Goal: Task Accomplishment & Management: Manage account settings

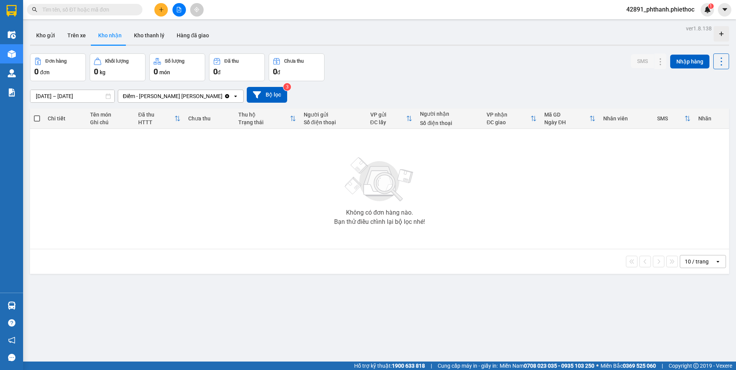
click at [667, 9] on span "42891_phthanh.phiethoc" at bounding box center [660, 10] width 80 height 10
click at [649, 25] on span "Đăng xuất" at bounding box center [663, 24] width 65 height 8
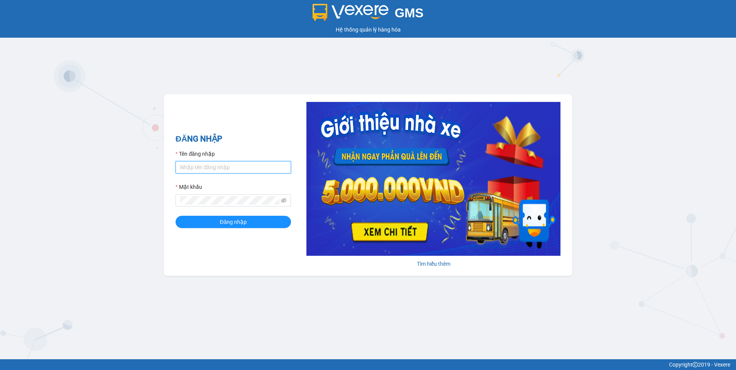
click at [262, 169] on input "Tên đăng nhập" at bounding box center [232, 167] width 115 height 12
type input "phthanh.phiethoc"
click at [175, 216] on button "Đăng nhập" at bounding box center [232, 222] width 115 height 12
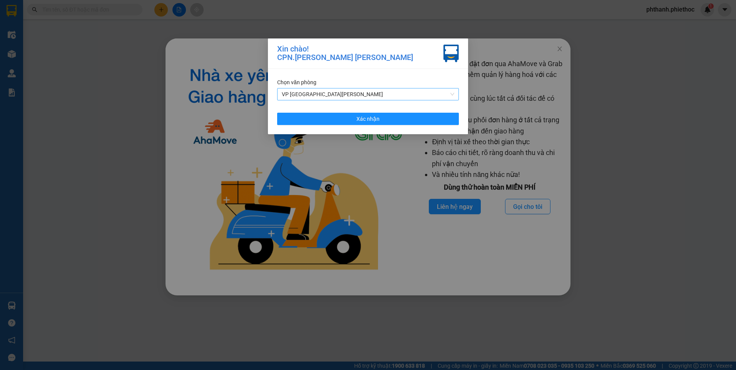
click at [319, 94] on span "VP [GEOGRAPHIC_DATA][PERSON_NAME]" at bounding box center [368, 94] width 172 height 12
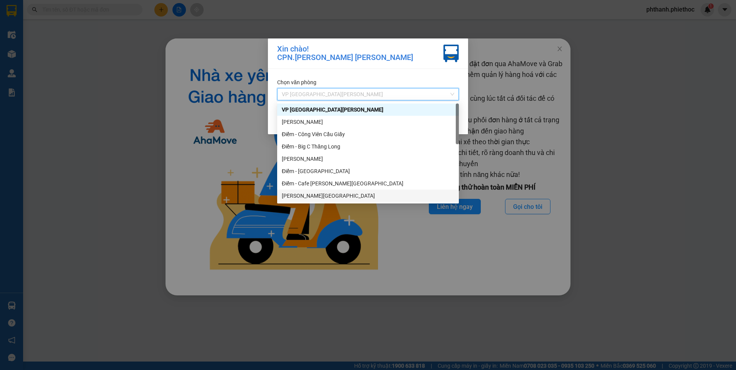
click at [294, 197] on div "[PERSON_NAME][GEOGRAPHIC_DATA]" at bounding box center [368, 196] width 172 height 8
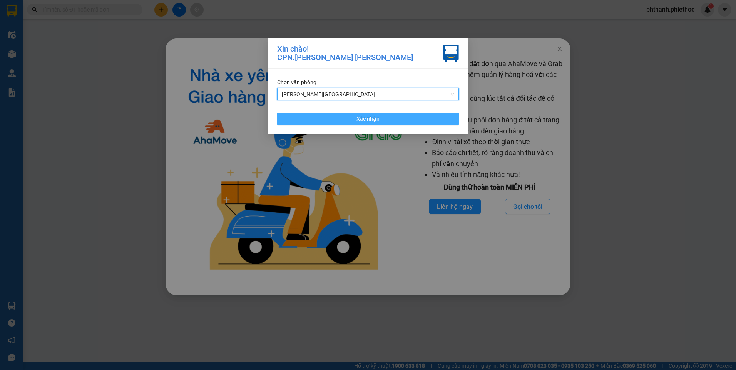
click at [399, 117] on button "Xác nhận" at bounding box center [368, 119] width 182 height 12
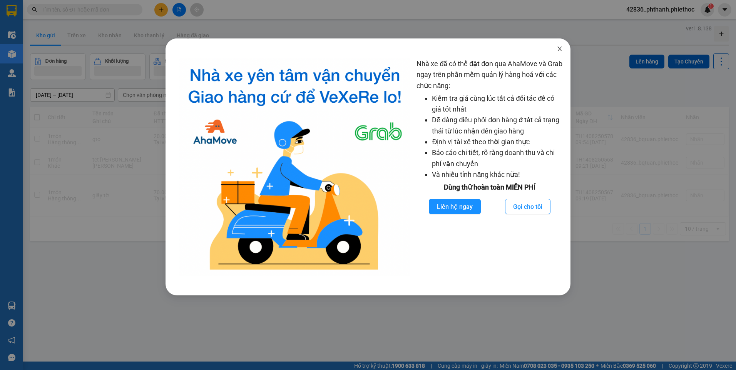
click at [561, 53] on span "Close" at bounding box center [560, 49] width 22 height 22
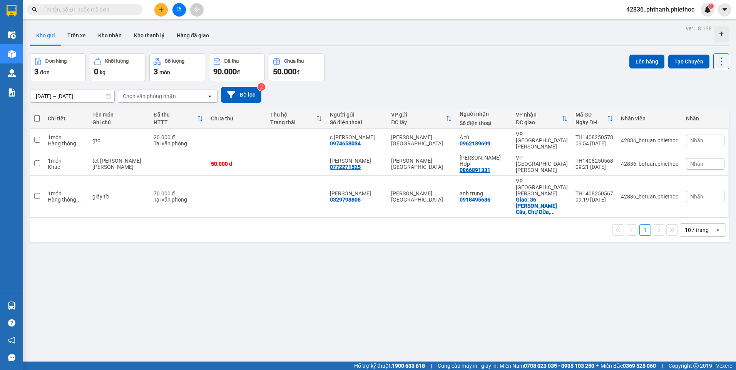
click at [159, 12] on icon "plus" at bounding box center [161, 9] width 5 height 5
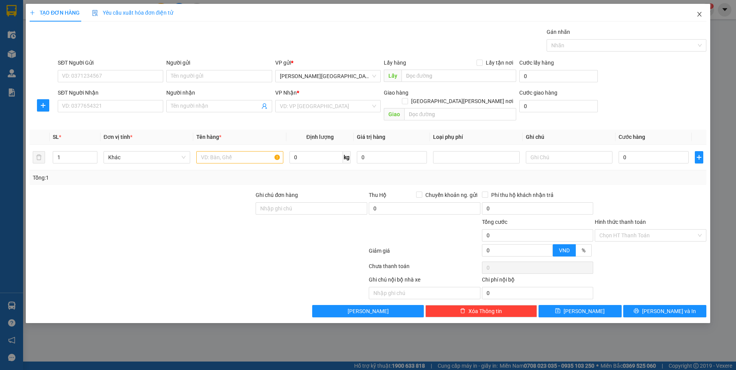
click at [703, 14] on span "Close" at bounding box center [699, 15] width 22 height 22
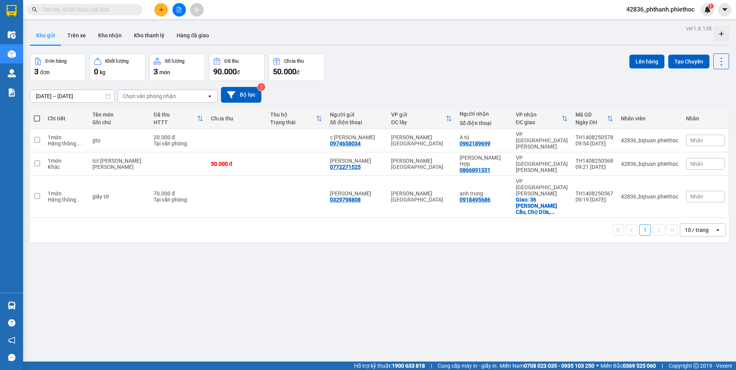
click at [664, 11] on span "42836_phthanh.phiethoc" at bounding box center [660, 10] width 80 height 10
click at [657, 23] on span "Đăng xuất" at bounding box center [663, 24] width 65 height 8
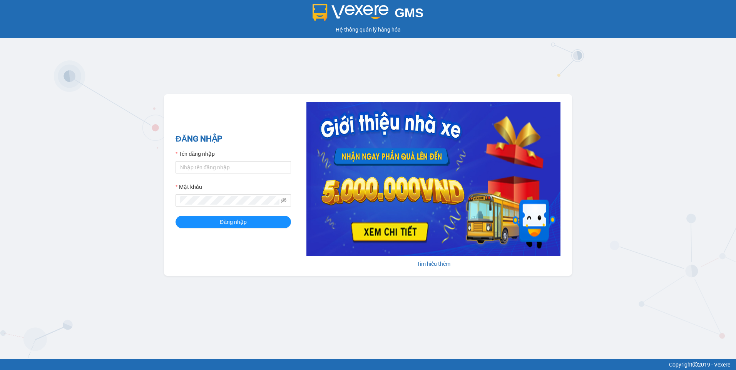
click at [228, 176] on form "Tên đăng nhập Mật khẩu Đăng nhập" at bounding box center [232, 189] width 115 height 78
click at [232, 169] on input "Tên đăng nhập" at bounding box center [232, 167] width 115 height 12
type input "phthanh.phiethoc"
click at [175, 216] on button "Đăng nhập" at bounding box center [232, 222] width 115 height 12
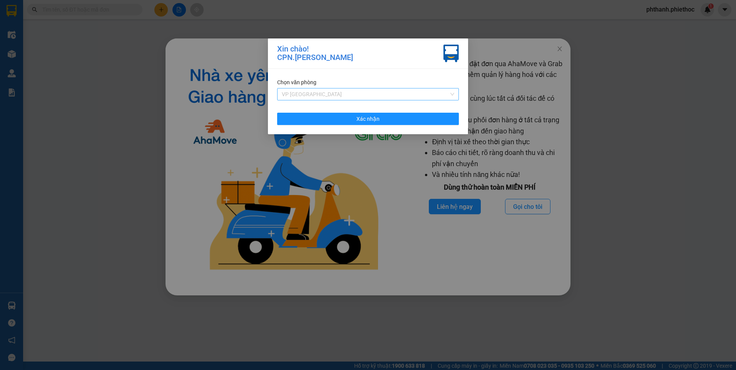
click at [359, 97] on span "VP Thái Bình" at bounding box center [368, 94] width 172 height 12
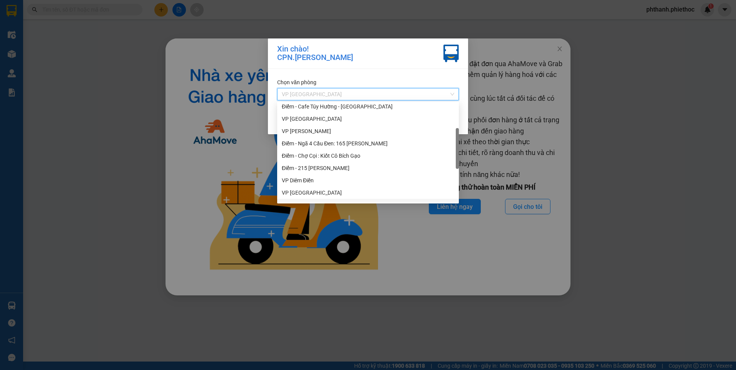
scroll to position [38, 0]
click at [309, 159] on div "VP Tiền Hải" at bounding box center [368, 157] width 172 height 8
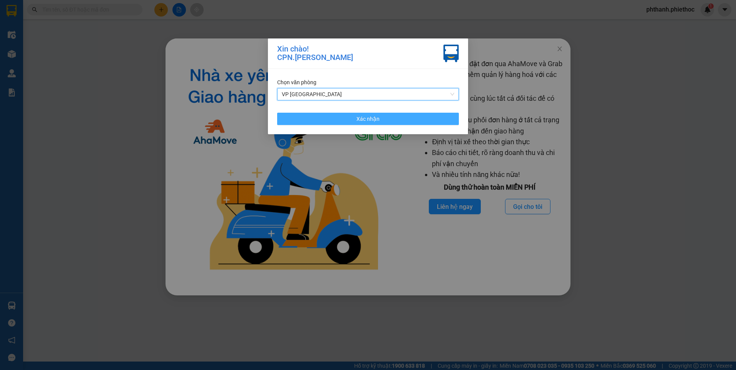
click at [384, 115] on button "Xác nhận" at bounding box center [368, 119] width 182 height 12
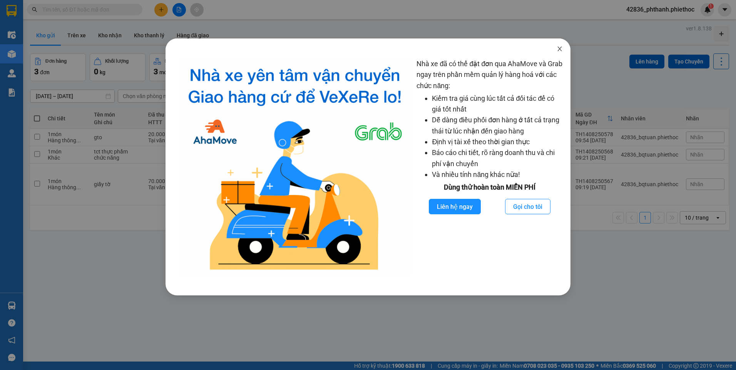
click at [558, 49] on icon "close" at bounding box center [559, 49] width 6 height 6
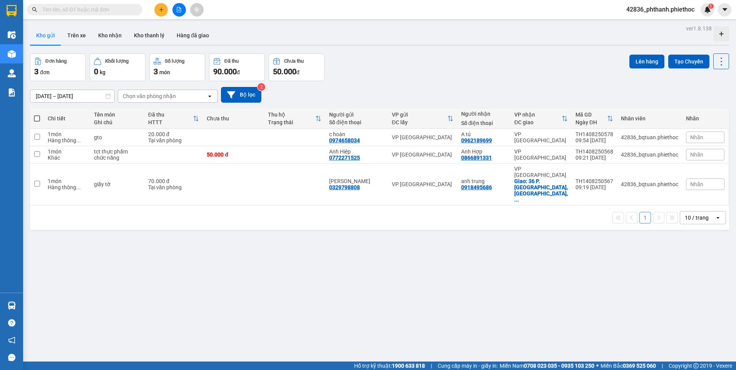
click at [526, 48] on div "Nhà xe đã có thể đặt đơn qua AhaMove và Grab ngay trên phần mềm quản lý hàng ho…" at bounding box center [368, 185] width 736 height 370
click at [275, 179] on td at bounding box center [294, 185] width 61 height 42
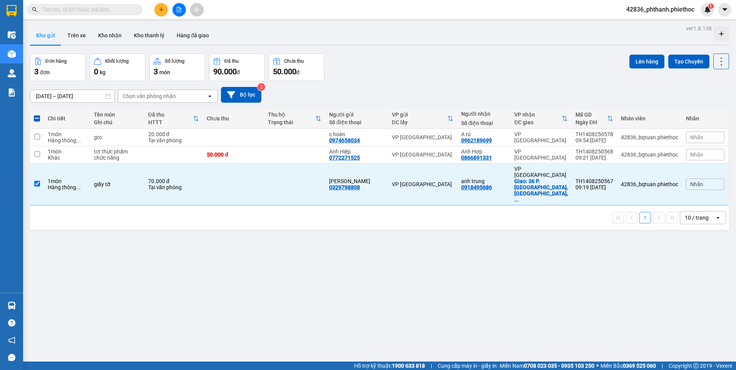
click at [499, 67] on div "Đơn hàng 3 đơn Khối lượng 0 kg Số lượng 3 món Đã thu 90.000 đ Chưa thu 50.000 đ…" at bounding box center [379, 67] width 699 height 28
click at [282, 173] on td at bounding box center [294, 185] width 61 height 42
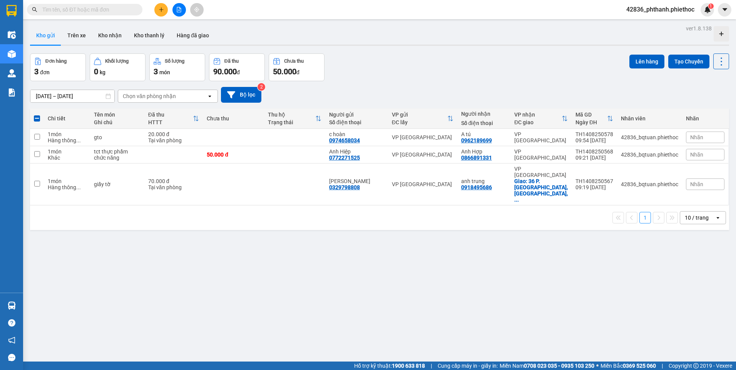
click at [449, 79] on div "Đơn hàng 3 đơn Khối lượng 0 kg Số lượng 3 món Đã thu 90.000 đ Chưa thu 50.000 đ…" at bounding box center [379, 67] width 699 height 28
click at [287, 177] on td at bounding box center [294, 185] width 61 height 42
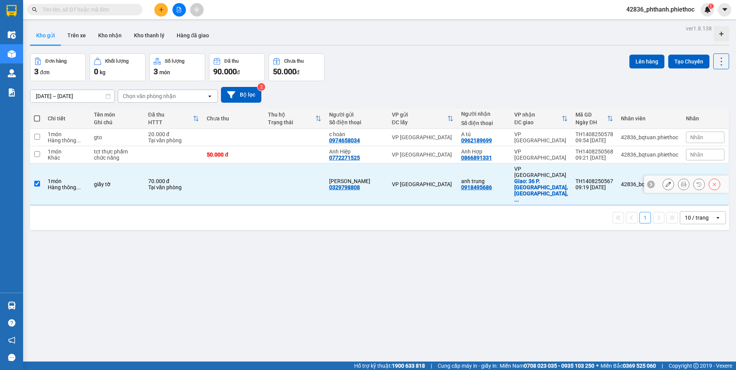
checkbox input "true"
click at [568, 68] on div "Đơn hàng 3 đơn Khối lượng 0 kg Số lượng 3 món Đã thu 90.000 đ Chưa thu 50.000 đ…" at bounding box center [379, 67] width 699 height 28
click at [636, 62] on button "Lên hàng" at bounding box center [646, 62] width 35 height 14
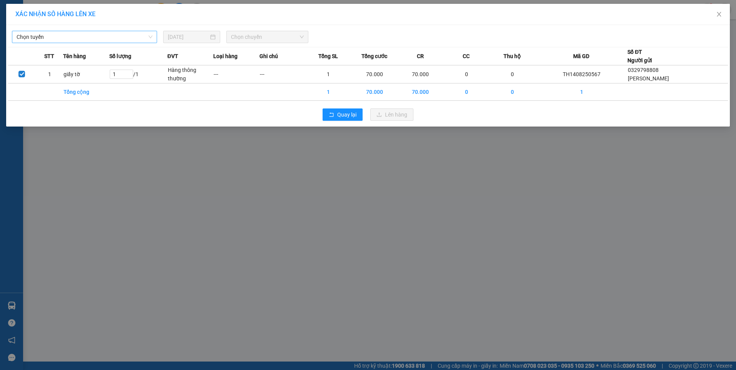
click at [98, 36] on span "Chọn tuyến" at bounding box center [85, 37] width 136 height 12
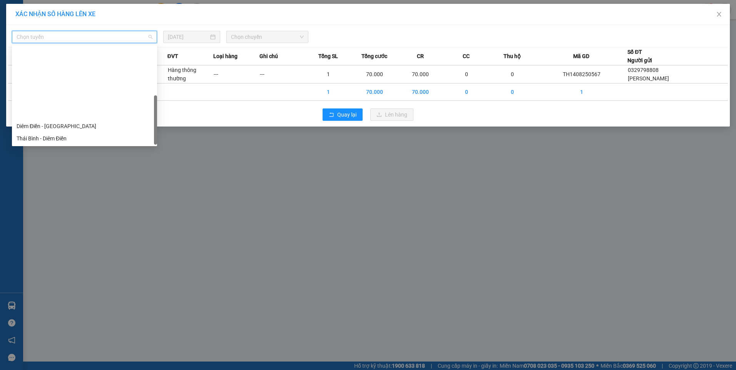
scroll to position [86, 0]
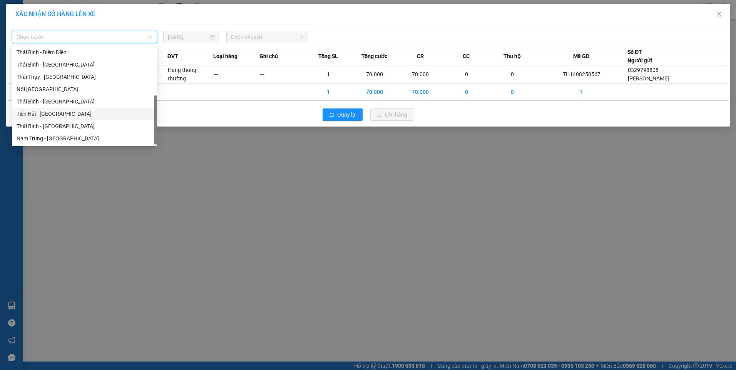
click at [61, 115] on div "Tiền Hải - Thái Bình" at bounding box center [85, 114] width 136 height 8
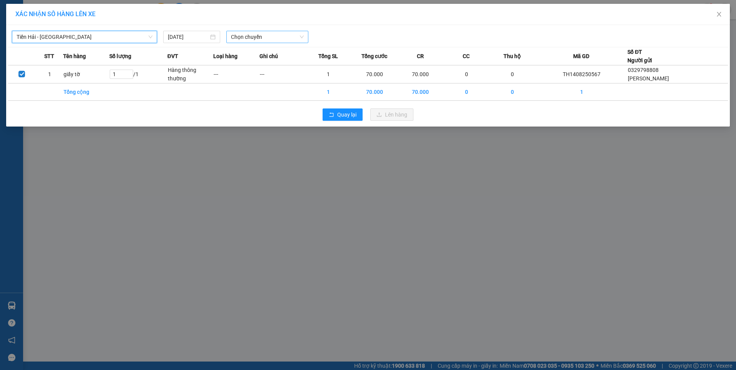
click at [260, 40] on span "Chọn chuyến" at bounding box center [267, 37] width 73 height 12
type input "11"
click at [277, 65] on div "Thêm chuyến " 11:00 "" at bounding box center [267, 64] width 82 height 13
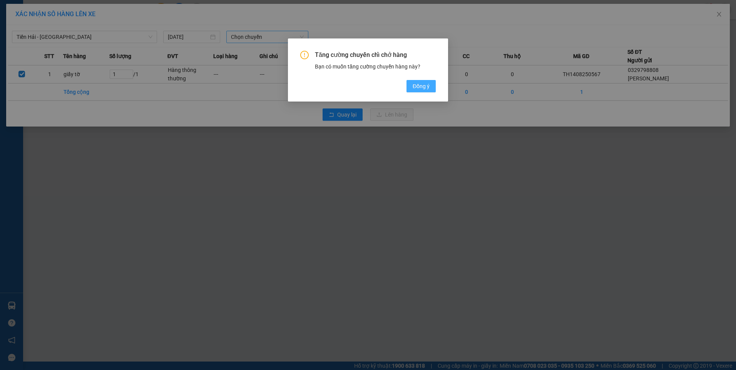
click at [429, 90] on span "Đồng ý" at bounding box center [420, 86] width 17 height 8
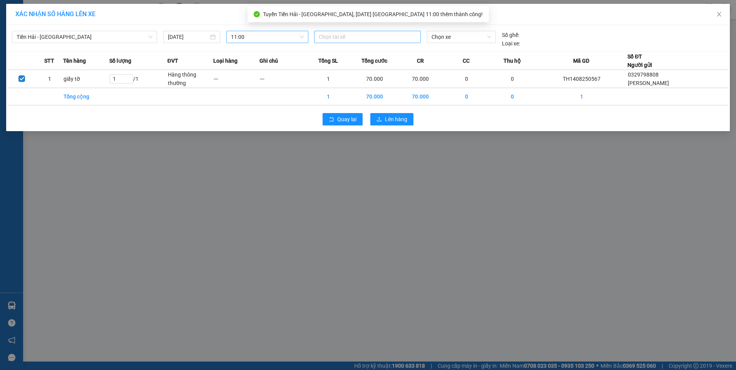
click at [335, 39] on div at bounding box center [367, 36] width 103 height 9
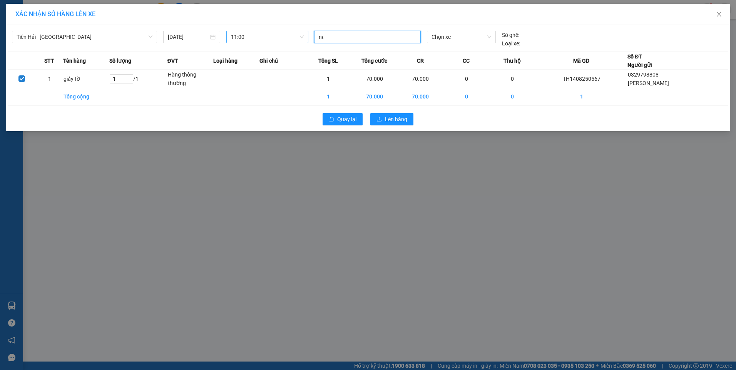
type input "nam"
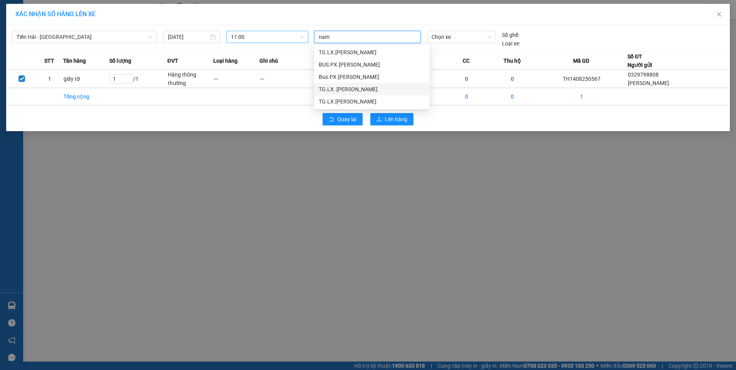
click at [370, 89] on div "TG.LX. Đỗ Như Nam" at bounding box center [372, 89] width 106 height 8
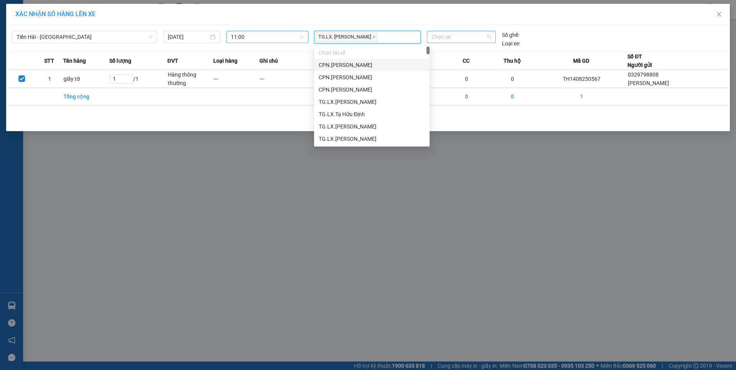
click at [442, 36] on span "Chọn xe" at bounding box center [461, 37] width 60 height 12
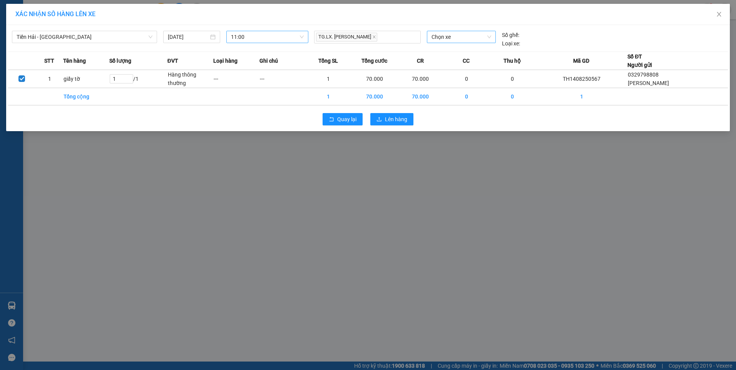
click at [442, 36] on span "Chọn xe" at bounding box center [461, 37] width 60 height 12
type input "2938"
click at [432, 54] on div "17H-029.38" at bounding box center [461, 52] width 60 height 8
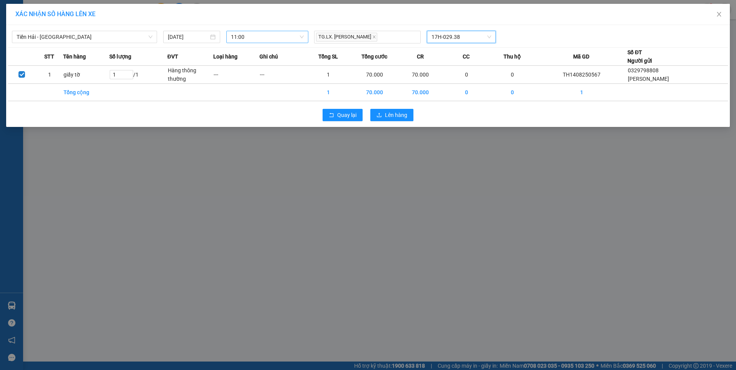
click at [374, 14] on div "XÁC NHẬN SỐ HÀNG LÊN XE" at bounding box center [367, 14] width 705 height 8
click at [353, 114] on span "Quay lại" at bounding box center [346, 115] width 19 height 8
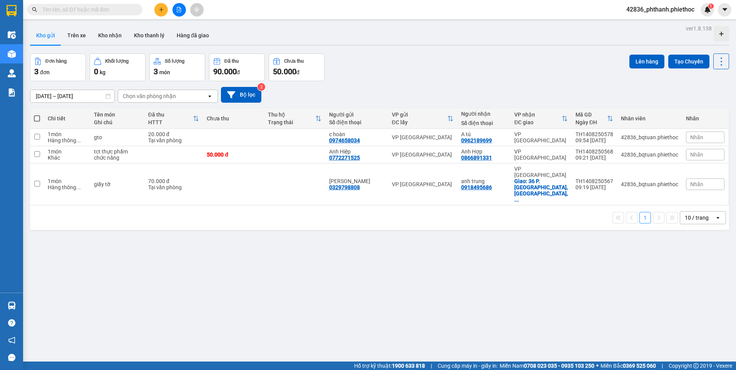
click at [458, 81] on div "14/08/2025 – 14/08/2025 Press the down arrow key to interact with the calendar …" at bounding box center [379, 94] width 699 height 27
click at [285, 180] on td at bounding box center [294, 185] width 61 height 42
checkbox input "true"
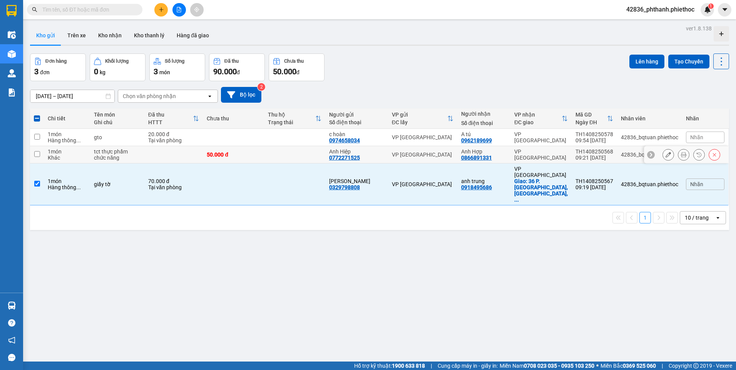
click at [294, 141] on td at bounding box center [294, 137] width 61 height 17
checkbox input "true"
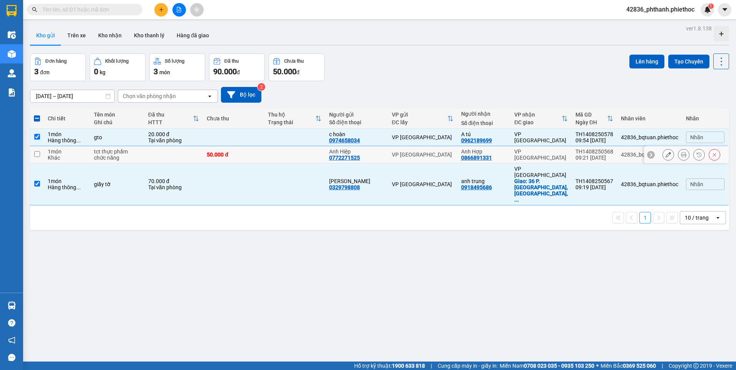
click at [295, 155] on td at bounding box center [294, 154] width 61 height 17
checkbox input "true"
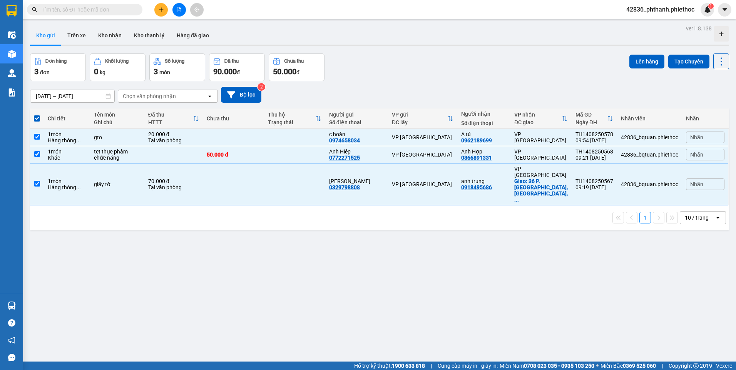
click at [422, 93] on div "14/08/2025 – 14/08/2025 Press the down arrow key to interact with the calendar …" at bounding box center [379, 95] width 699 height 16
click at [644, 65] on button "Lên hàng" at bounding box center [646, 62] width 35 height 14
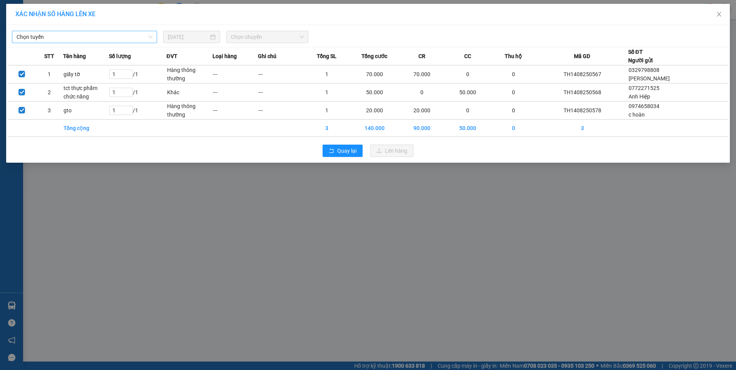
click at [104, 34] on span "Chọn tuyến" at bounding box center [85, 37] width 136 height 12
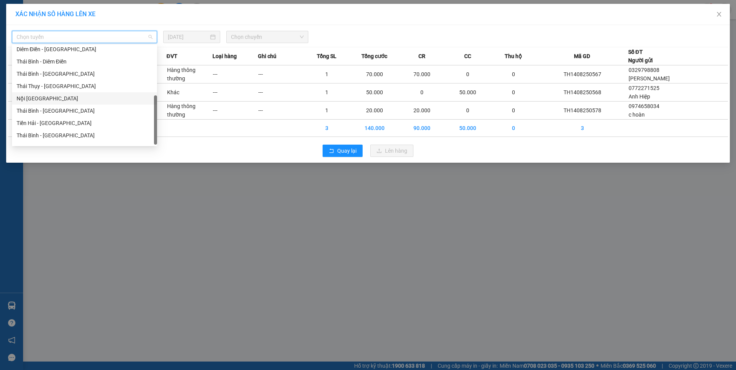
scroll to position [86, 0]
click at [42, 111] on div "Tiền Hải - Thái Bình" at bounding box center [85, 114] width 136 height 8
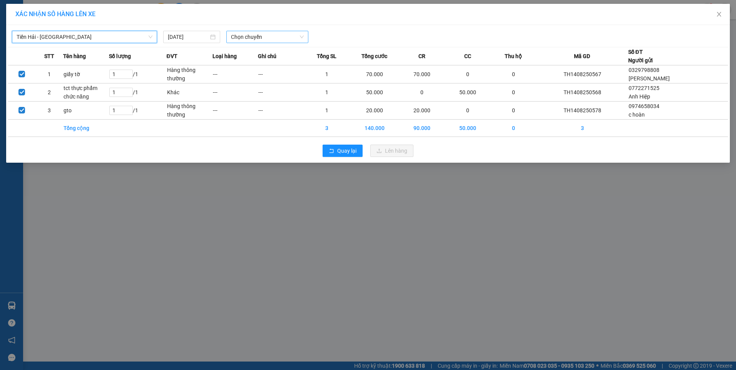
click at [256, 41] on span "Chọn chuyến" at bounding box center [267, 37] width 73 height 12
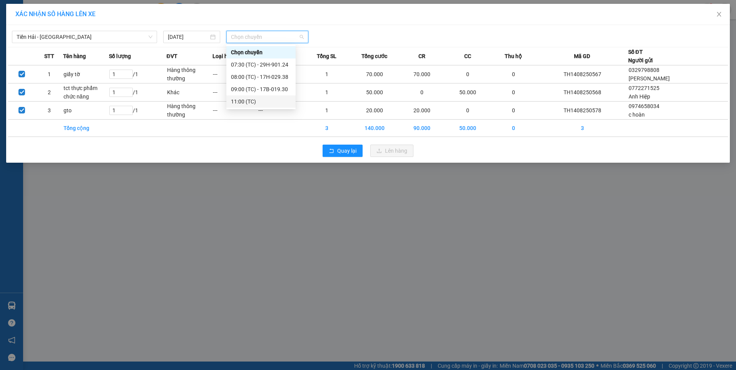
click at [249, 99] on div "11:00 (TC)" at bounding box center [261, 101] width 60 height 8
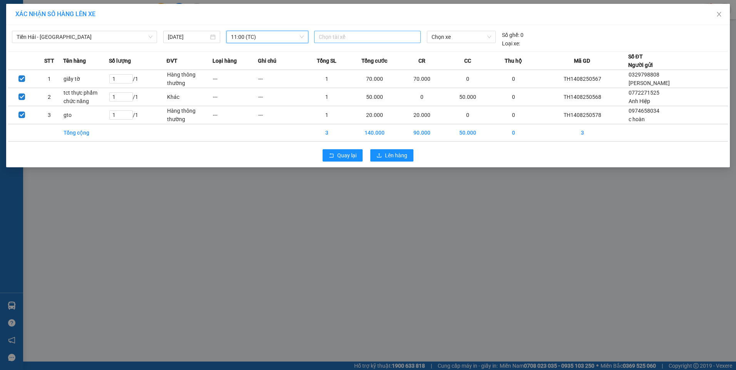
click at [359, 38] on div at bounding box center [367, 36] width 103 height 9
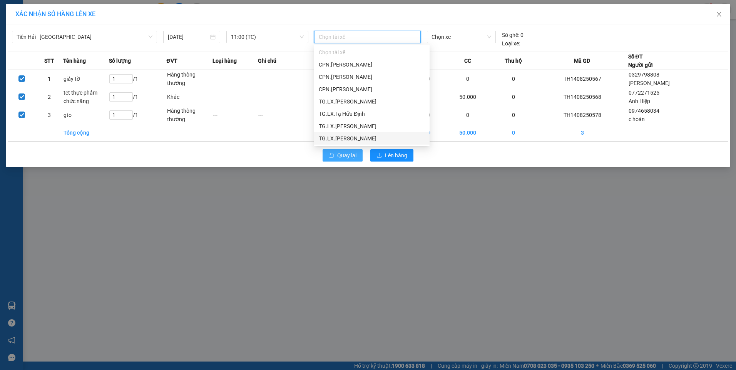
click at [345, 155] on span "Quay lại" at bounding box center [346, 155] width 19 height 8
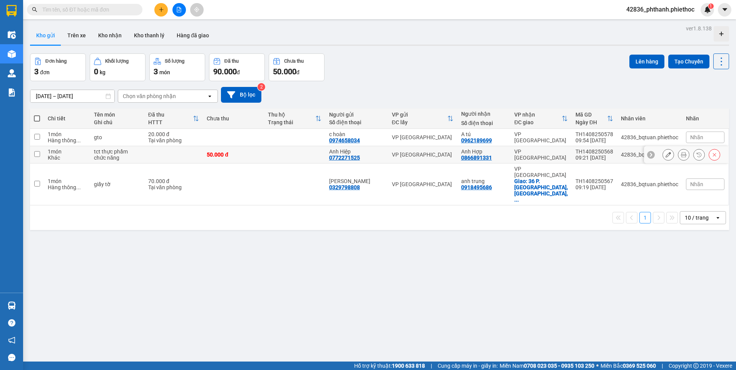
click at [299, 158] on td at bounding box center [294, 154] width 61 height 17
checkbox input "true"
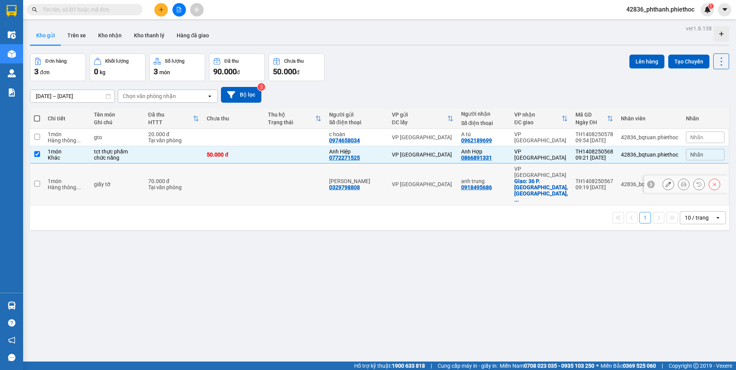
click at [297, 170] on td at bounding box center [294, 185] width 61 height 42
checkbox input "true"
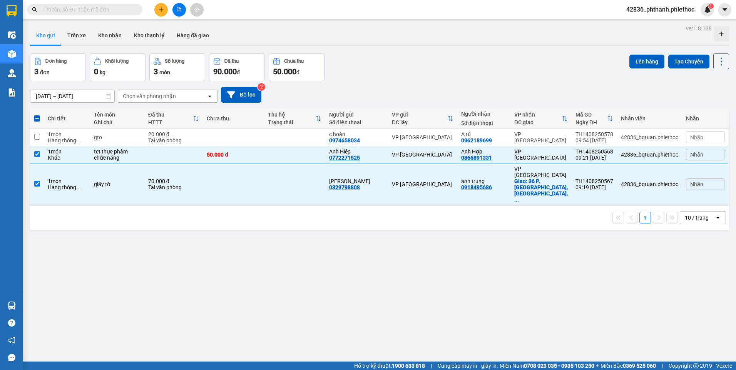
click at [486, 69] on div "Đơn hàng 3 đơn Khối lượng 0 kg Số lượng 3 món Đã thu 90.000 đ Chưa thu 50.000 đ…" at bounding box center [379, 67] width 699 height 28
click at [629, 63] on button "Lên hàng" at bounding box center [646, 62] width 35 height 14
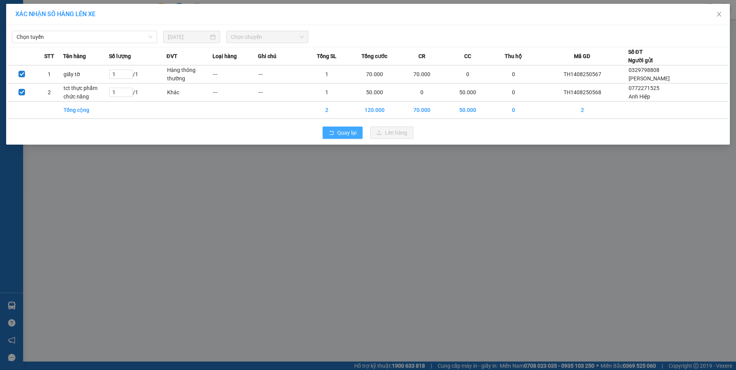
click at [329, 136] on button "Quay lại" at bounding box center [342, 133] width 40 height 12
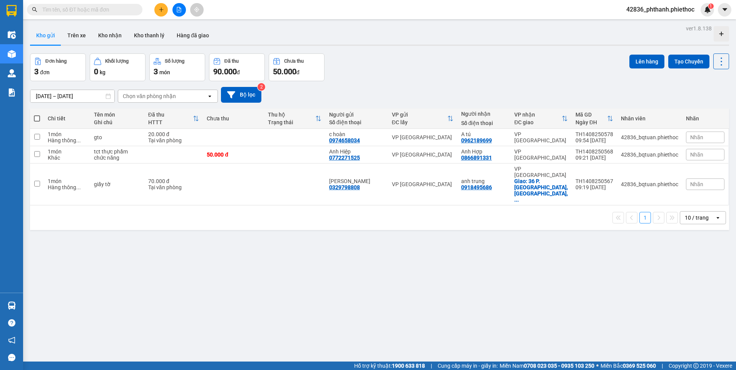
click at [462, 77] on div "Đơn hàng 3 đơn Khối lượng 0 kg Số lượng 3 món Đã thu 90.000 đ Chưa thu 50.000 đ…" at bounding box center [379, 67] width 699 height 28
click at [298, 155] on td at bounding box center [294, 154] width 61 height 17
checkbox input "true"
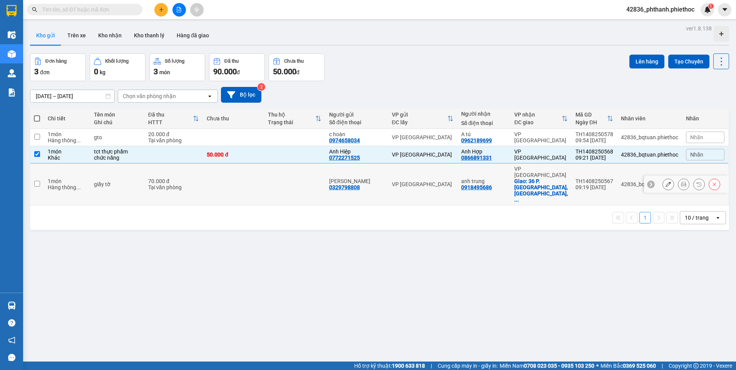
drag, startPoint x: 297, startPoint y: 172, endPoint x: 444, endPoint y: 114, distance: 157.3
click at [305, 167] on td at bounding box center [294, 185] width 61 height 42
checkbox input "true"
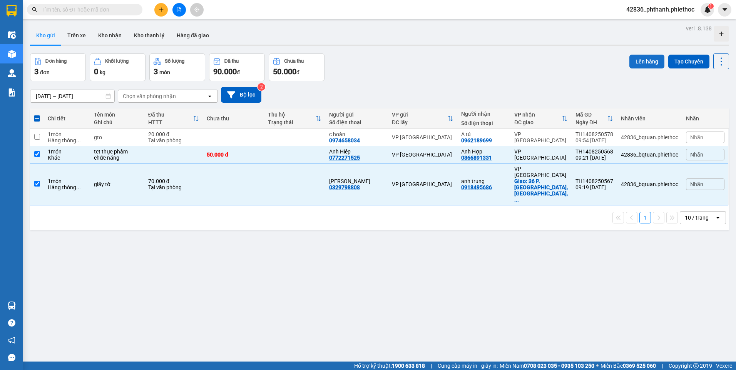
click at [644, 67] on button "Lên hàng" at bounding box center [646, 62] width 35 height 14
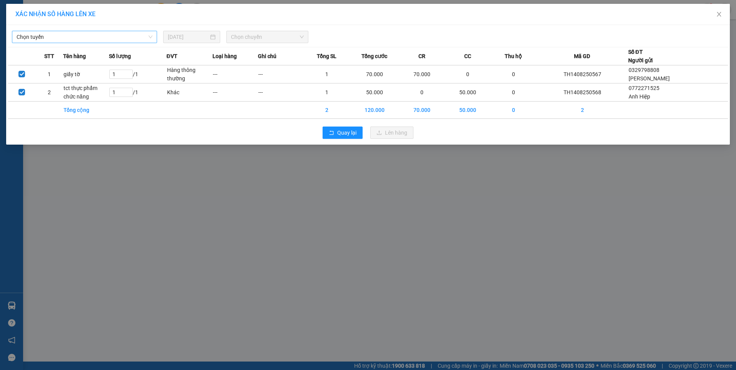
click at [85, 32] on span "Chọn tuyến" at bounding box center [85, 37] width 136 height 12
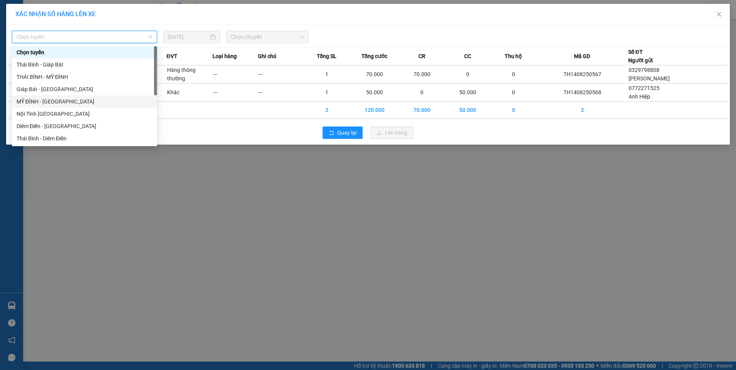
scroll to position [86, 0]
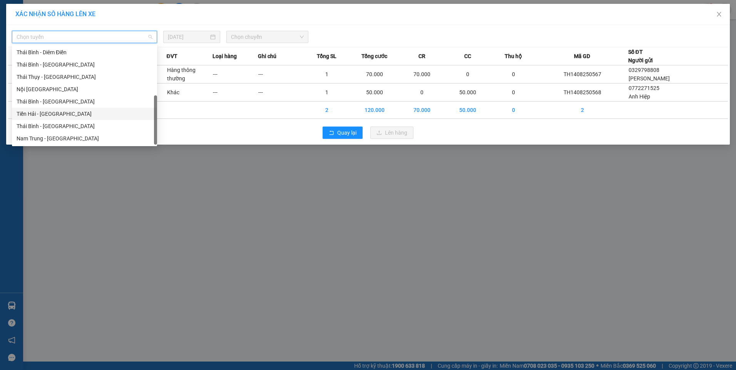
click at [55, 116] on div "Tiền Hải - Thái Bình" at bounding box center [85, 114] width 136 height 8
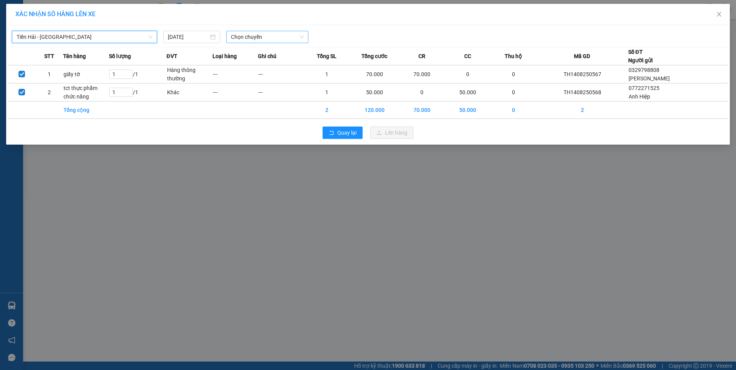
click at [267, 35] on span "Chọn chuyến" at bounding box center [267, 37] width 73 height 12
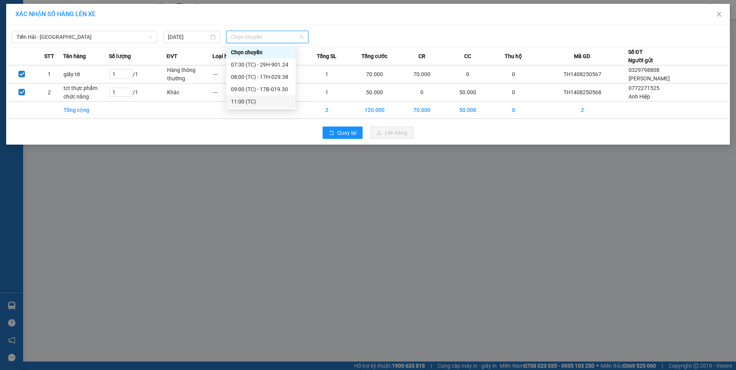
click at [249, 102] on div "11:00 (TC)" at bounding box center [261, 101] width 60 height 8
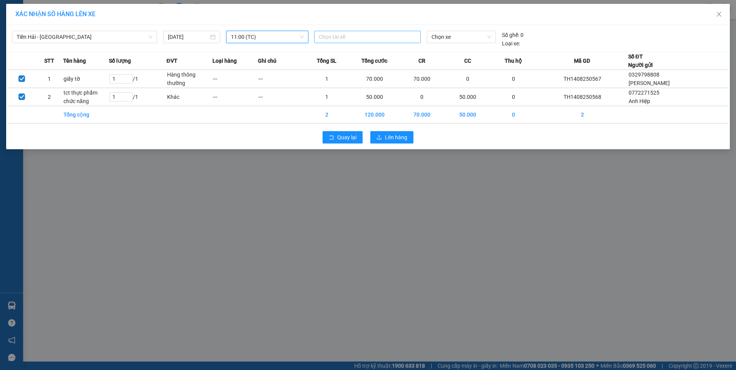
click at [350, 33] on div at bounding box center [367, 36] width 103 height 9
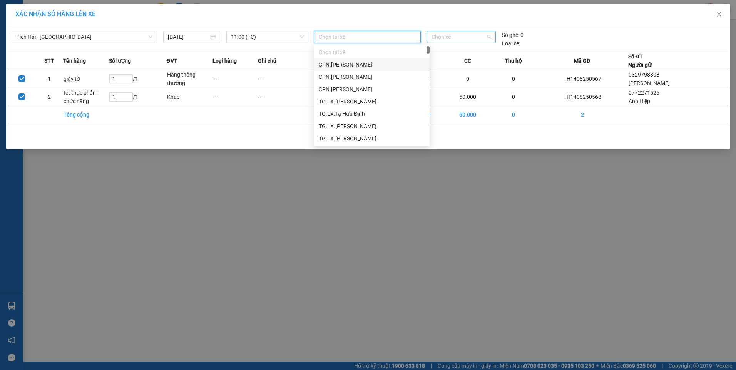
click at [466, 39] on span "Chọn xe" at bounding box center [461, 37] width 60 height 12
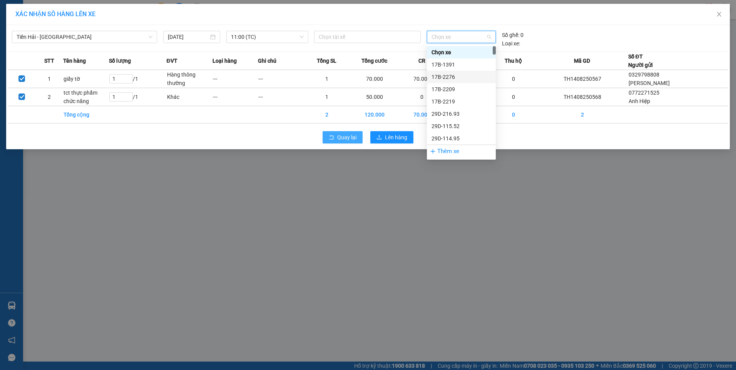
click at [340, 138] on span "Quay lại" at bounding box center [346, 137] width 19 height 8
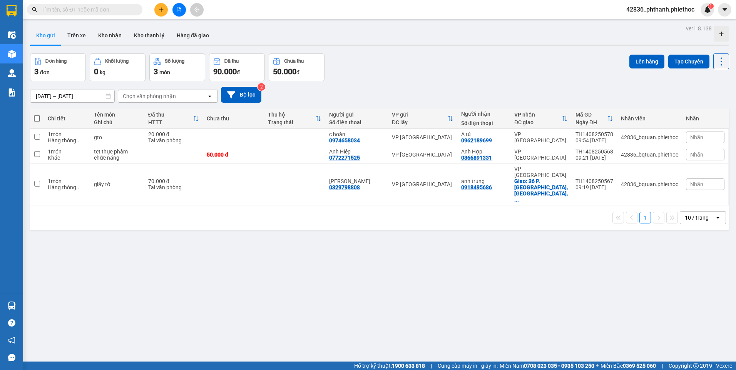
click at [488, 67] on div "Đơn hàng 3 đơn Khối lượng 0 kg Số lượng 3 món Đã thu 90.000 đ Chưa thu 50.000 đ…" at bounding box center [379, 67] width 699 height 28
click at [84, 36] on button "Trên xe" at bounding box center [76, 35] width 31 height 18
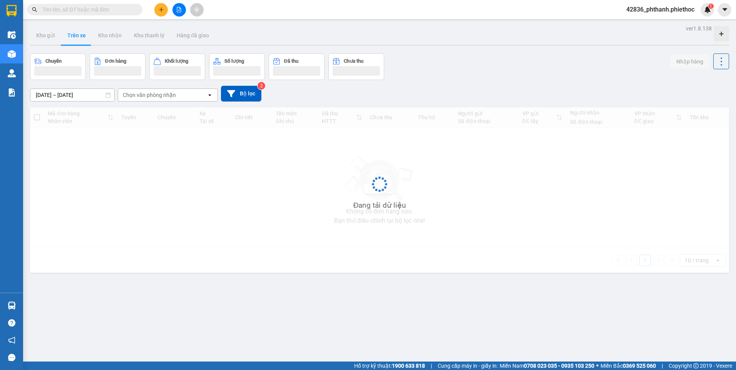
click at [575, 108] on div "Đang tải dữ liệu" at bounding box center [379, 189] width 699 height 165
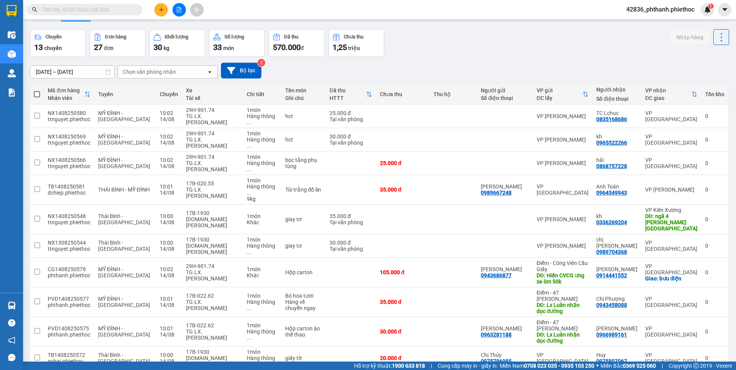
scroll to position [35, 0]
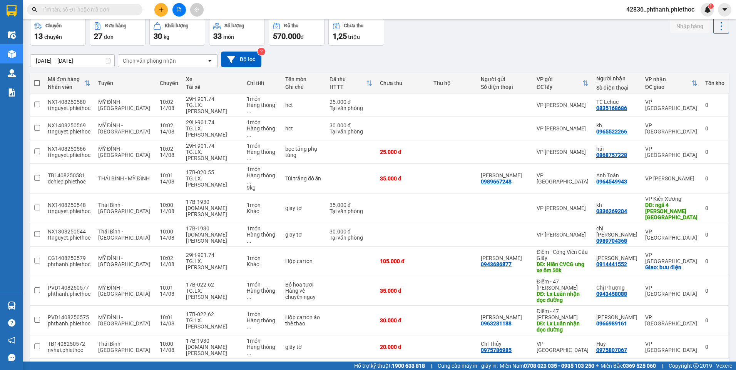
click at [703, 365] on div "10 / trang" at bounding box center [697, 371] width 35 height 12
click at [701, 311] on span "100 / trang" at bounding box center [694, 311] width 28 height 8
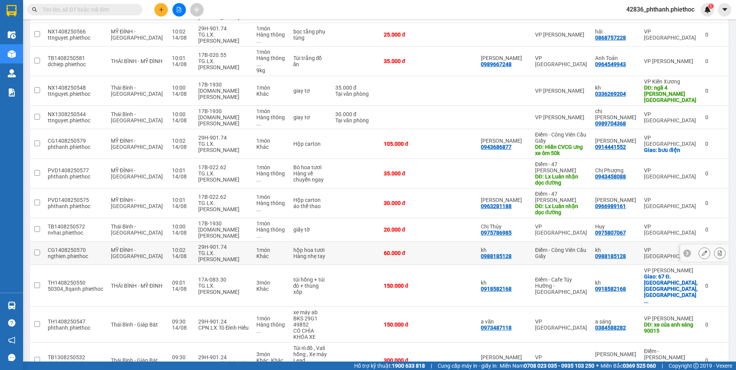
scroll to position [189, 0]
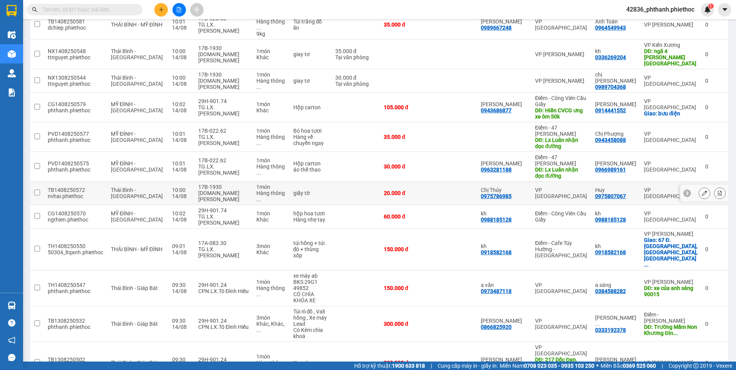
drag, startPoint x: 198, startPoint y: 155, endPoint x: 322, endPoint y: 154, distance: 124.7
click at [198, 190] on div "TG.TC Bùi Văn Tuân" at bounding box center [223, 196] width 50 height 12
checkbox input "true"
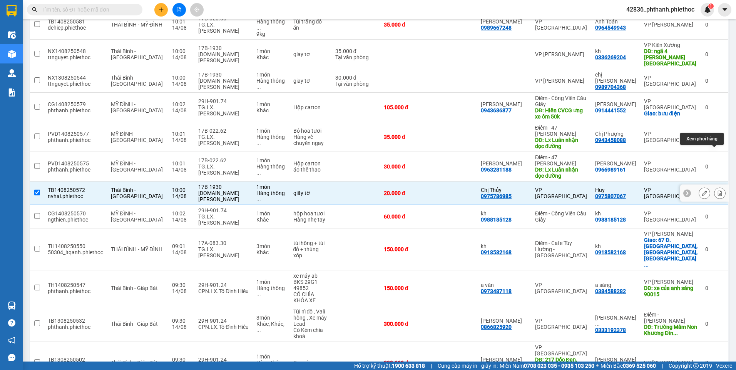
click at [718, 190] on icon at bounding box center [720, 192] width 4 height 5
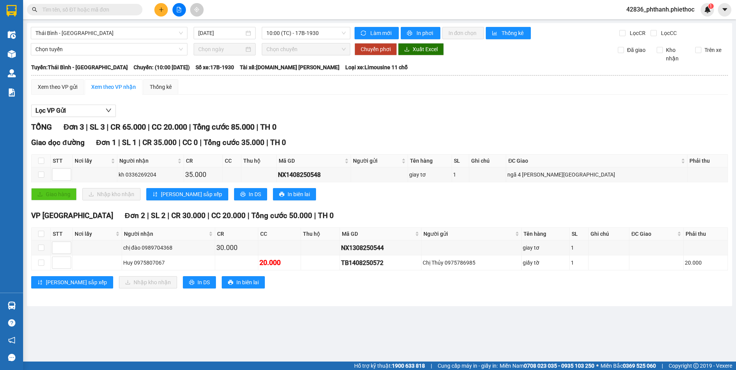
click at [664, 11] on span "42836_phthanh.phiethoc" at bounding box center [660, 10] width 80 height 10
click at [653, 25] on span "Đăng xuất" at bounding box center [663, 24] width 65 height 8
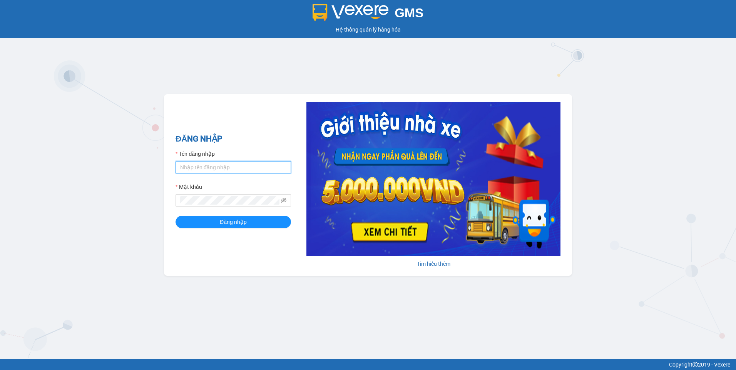
click at [201, 172] on input "Tên đăng nhập" at bounding box center [232, 167] width 115 height 12
type input "phthanh.phiethoc"
click at [175, 216] on button "Đăng nhập" at bounding box center [232, 222] width 115 height 12
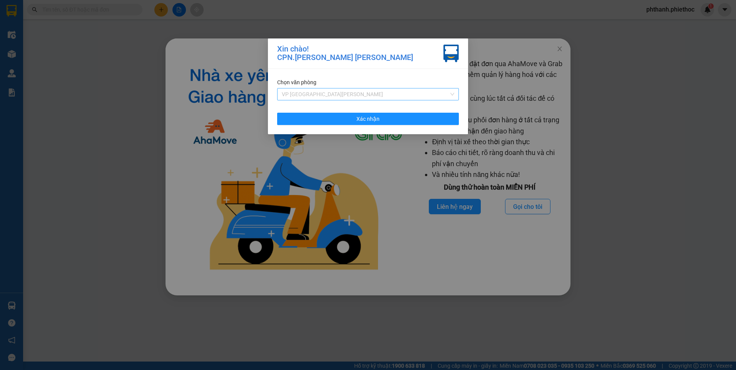
click at [345, 97] on span "VP [GEOGRAPHIC_DATA][PERSON_NAME]" at bounding box center [368, 94] width 172 height 12
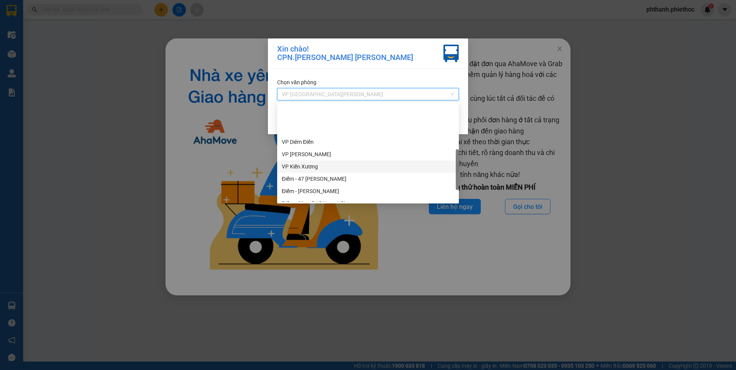
scroll to position [154, 0]
click at [338, 172] on div "Điểm - [PERSON_NAME] [PERSON_NAME]" at bounding box center [368, 177] width 182 height 12
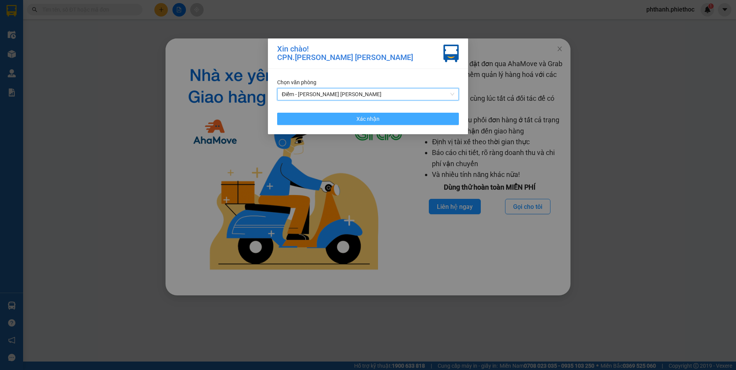
click at [369, 119] on span "Xác nhận" at bounding box center [367, 119] width 23 height 8
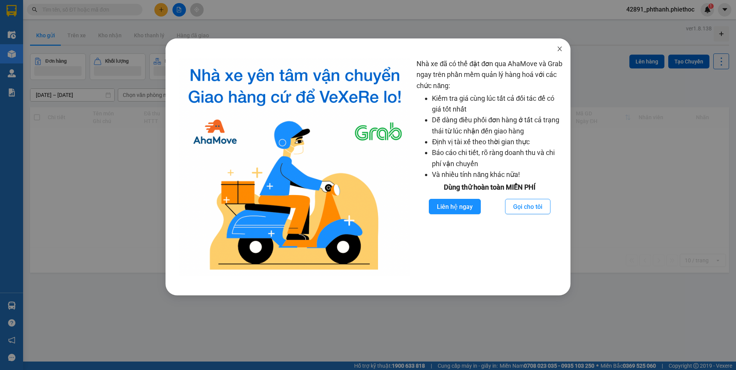
click at [557, 50] on icon "close" at bounding box center [559, 49] width 6 height 6
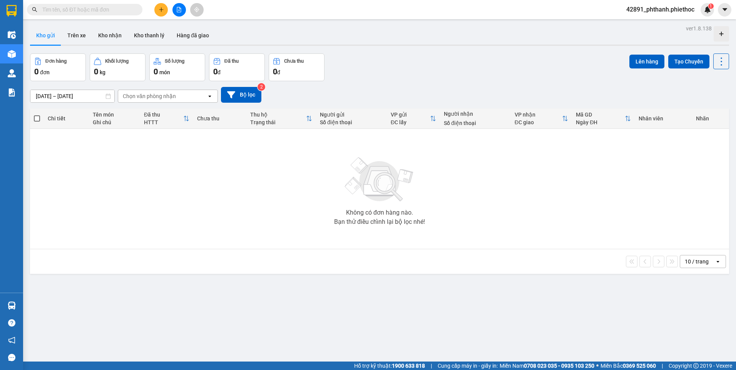
click at [465, 73] on div "Đơn hàng 0 đơn Khối lượng 0 kg Số lượng 0 món Đã thu 0 đ Chưa thu 0 đ Lên hàng …" at bounding box center [379, 67] width 699 height 28
click at [644, 11] on span "42891_phthanh.phiethoc" at bounding box center [660, 10] width 80 height 10
click at [643, 23] on span "Đăng xuất" at bounding box center [663, 24] width 65 height 8
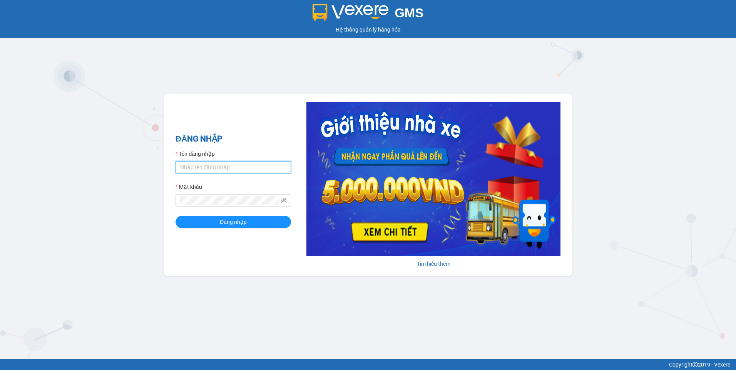
click at [232, 168] on input "Tên đăng nhập" at bounding box center [232, 167] width 115 height 12
click at [359, 58] on div "GMS Hệ thống quản lý hàng hóa ĐĂNG NHẬP Tên đăng nhập Mật khẩu Đăng nhập Tìm hi…" at bounding box center [368, 179] width 736 height 359
